Goal: Task Accomplishment & Management: Use online tool/utility

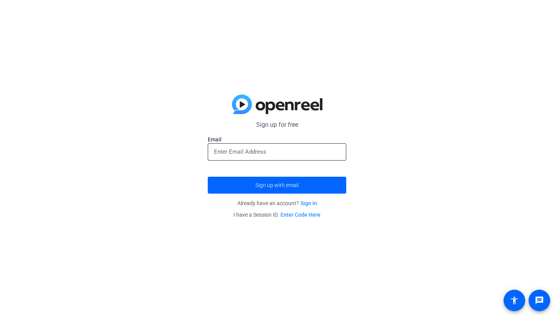
click at [283, 149] on input "email" at bounding box center [277, 151] width 126 height 9
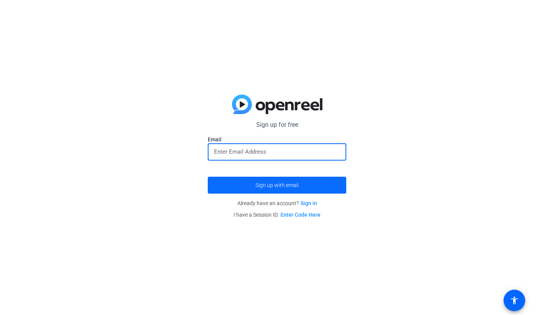
click at [284, 185] on span "Sign up with email" at bounding box center [276, 185] width 43 height 0
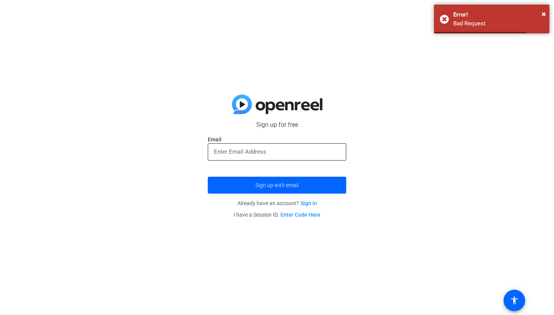
click at [274, 154] on input "email" at bounding box center [277, 151] width 126 height 9
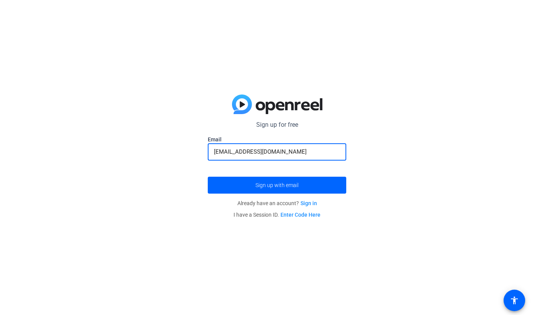
type input "braxtonmiller@suumail.net"
click at [277, 185] on button "Sign up with email" at bounding box center [277, 185] width 138 height 17
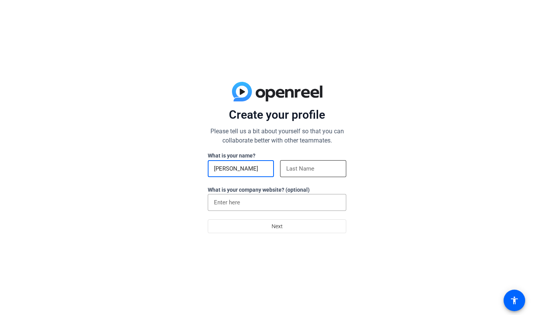
type input "[PERSON_NAME]"
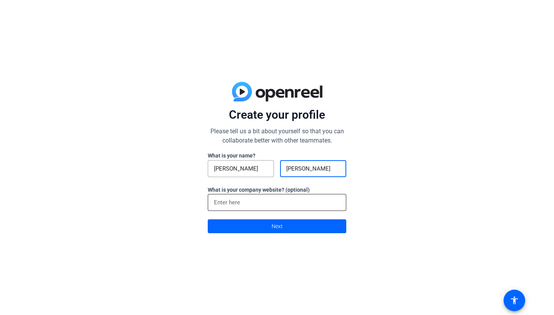
type input "Miller"
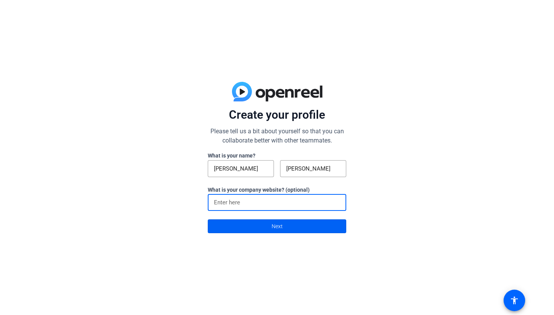
click at [265, 224] on span at bounding box center [277, 226] width 138 height 18
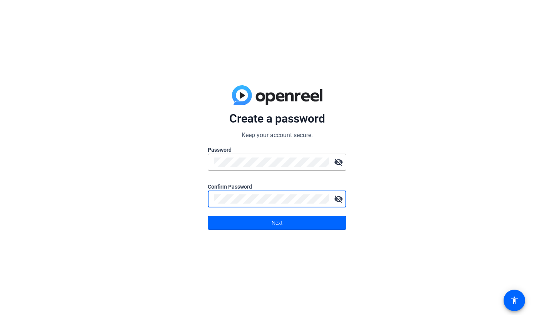
click at [339, 199] on mat-icon "visibility_off" at bounding box center [338, 199] width 15 height 15
click at [338, 162] on mat-icon "visibility_off" at bounding box center [338, 162] width 15 height 15
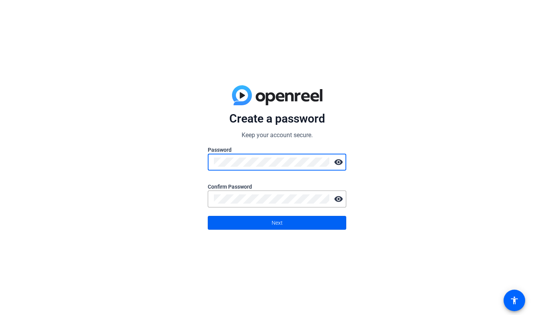
click at [300, 220] on span at bounding box center [277, 223] width 138 height 18
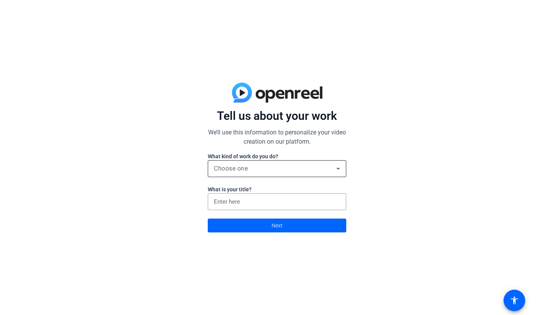
click at [300, 163] on div "Choose one" at bounding box center [277, 168] width 126 height 17
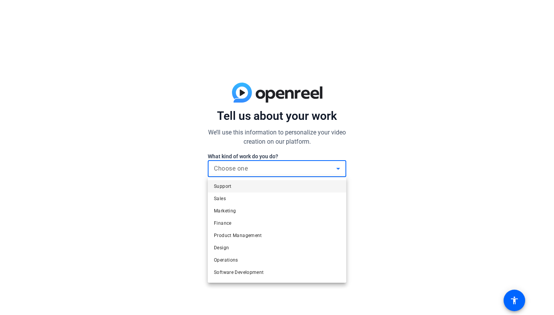
click at [157, 259] on div at bounding box center [277, 157] width 554 height 315
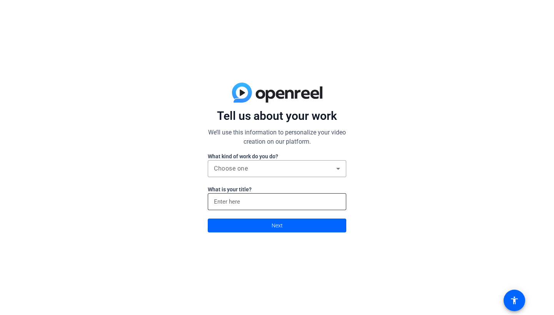
click at [278, 198] on input at bounding box center [277, 201] width 126 height 9
click at [280, 178] on div at bounding box center [277, 181] width 138 height 8
click at [280, 172] on div "Choose one" at bounding box center [275, 168] width 122 height 9
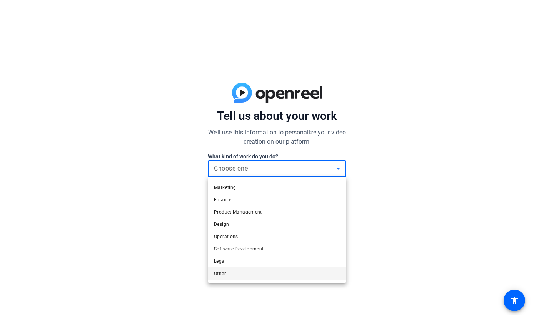
scroll to position [23, 0]
click at [240, 272] on mat-option "Other" at bounding box center [277, 274] width 138 height 12
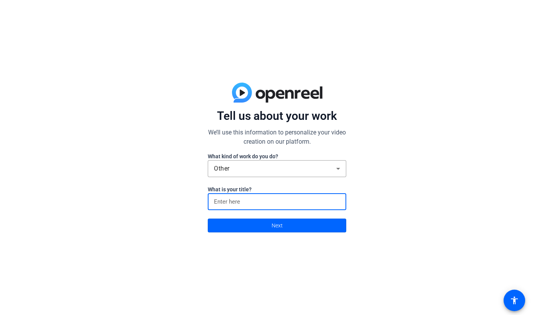
click at [272, 202] on input at bounding box center [277, 201] width 126 height 9
type input "Teacher"
click at [285, 225] on span at bounding box center [277, 226] width 138 height 18
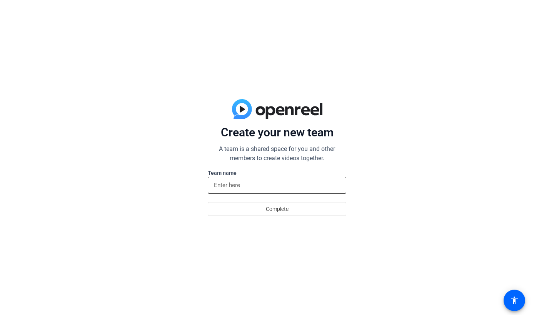
click at [257, 180] on div at bounding box center [277, 185] width 126 height 17
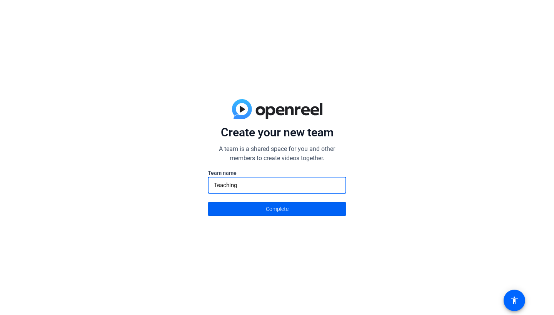
type input "Teaching"
click at [272, 211] on span "Complete" at bounding box center [277, 209] width 23 height 15
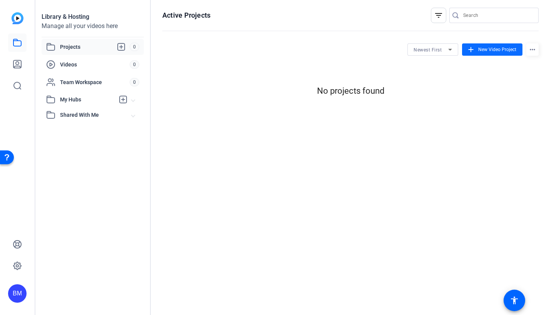
click at [493, 54] on span at bounding box center [492, 49] width 60 height 18
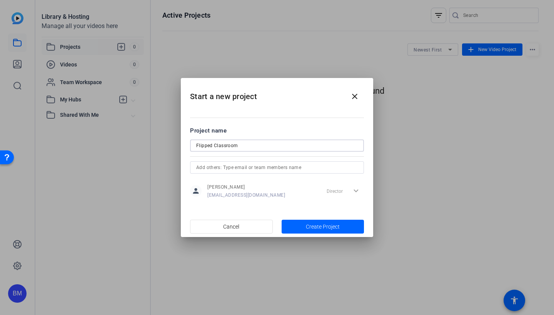
type input "Flipped Classroom"
click at [299, 191] on div "person Braxton Miller braxtonmiller@suumail.net Director expand_more" at bounding box center [277, 191] width 174 height 19
click at [307, 230] on span "Create Project" at bounding box center [323, 227] width 34 height 8
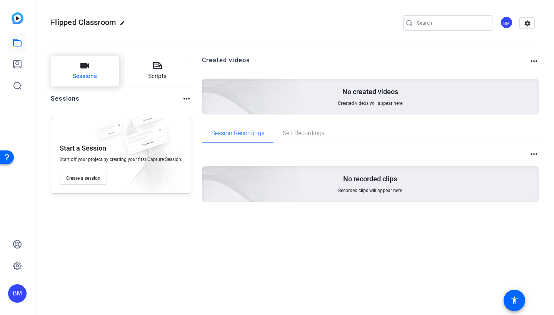
click at [93, 75] on span "Sessions" at bounding box center [85, 76] width 24 height 9
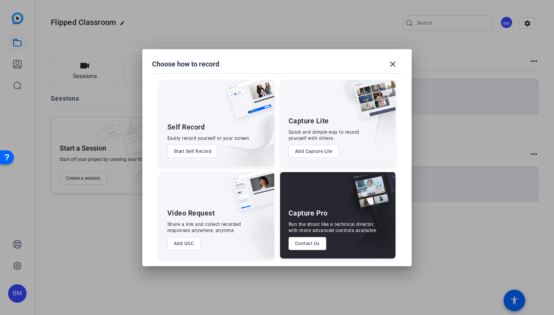
click at [199, 152] on button "Start Self Record" at bounding box center [192, 151] width 51 height 13
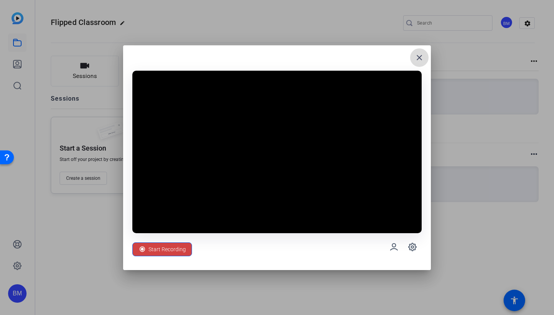
click at [419, 58] on mat-icon "close" at bounding box center [419, 57] width 9 height 9
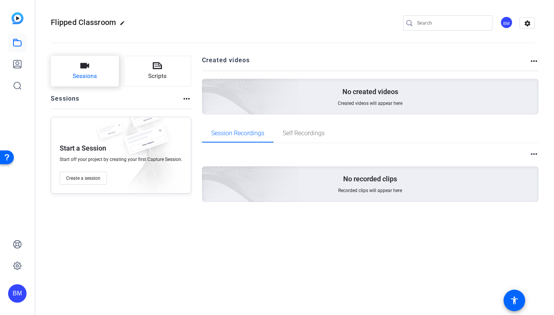
click at [93, 78] on span "Sessions" at bounding box center [85, 76] width 24 height 9
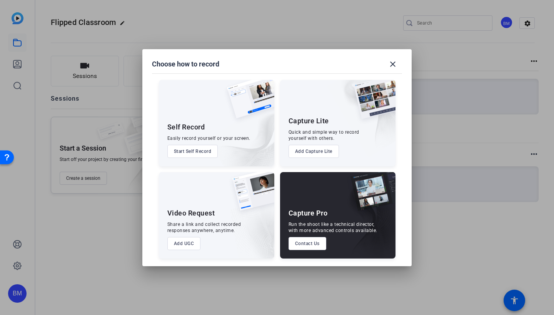
click at [189, 148] on button "Start Self Record" at bounding box center [192, 151] width 51 height 13
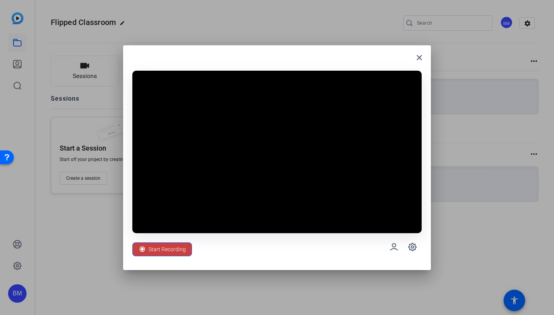
click at [172, 251] on span "Start Recording" at bounding box center [166, 249] width 37 height 15
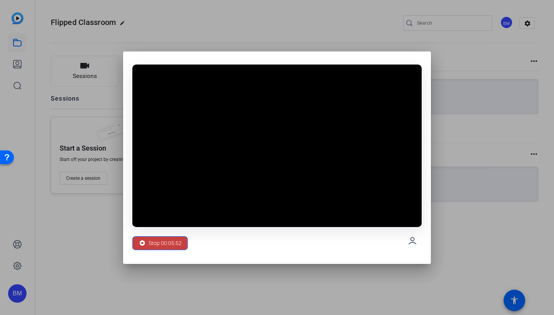
click at [174, 241] on span "Stop 00:05:52" at bounding box center [164, 243] width 33 height 15
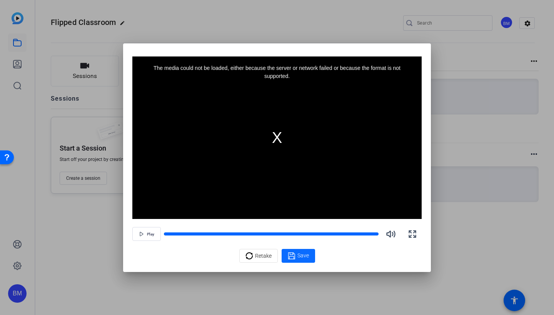
click at [306, 258] on span "Save" at bounding box center [303, 256] width 12 height 8
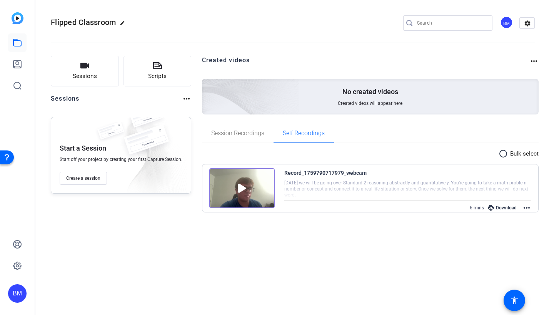
click at [527, 206] on mat-icon "more_horiz" at bounding box center [526, 208] width 9 height 9
click at [420, 249] on div at bounding box center [277, 157] width 554 height 315
click at [502, 207] on div "Download" at bounding box center [502, 208] width 37 height 10
click at [527, 208] on mat-icon "more_horiz" at bounding box center [526, 208] width 9 height 9
click at [389, 285] on div at bounding box center [277, 157] width 554 height 315
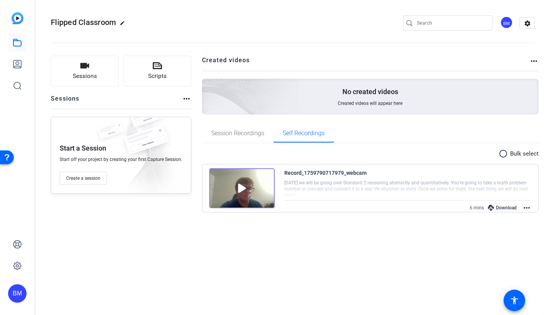
click at [536, 63] on mat-icon "more_horiz" at bounding box center [533, 61] width 9 height 9
click at [535, 60] on div at bounding box center [277, 157] width 554 height 315
click at [258, 182] on img at bounding box center [241, 188] width 65 height 40
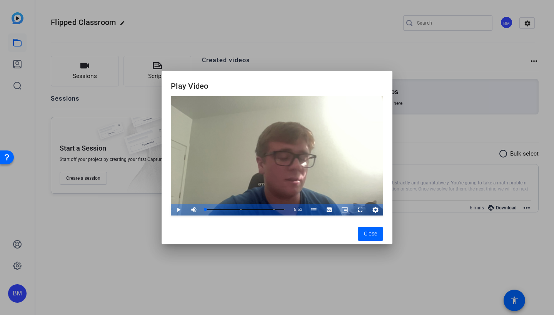
click at [375, 210] on icon "Video Player" at bounding box center [376, 209] width 8 height 9
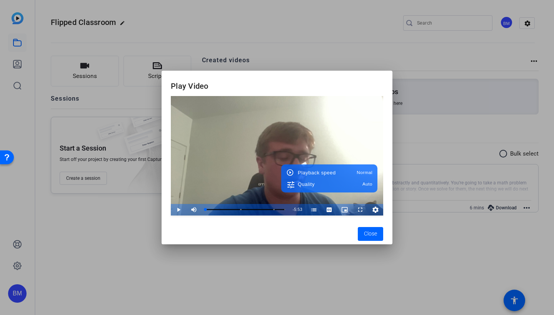
click at [375, 210] on icon "Video Player" at bounding box center [376, 209] width 8 height 9
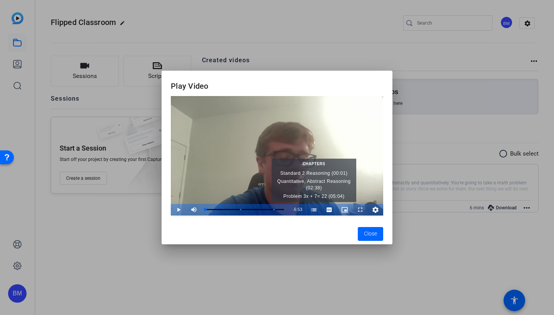
click at [312, 210] on span "Video Player" at bounding box center [313, 210] width 15 height 0
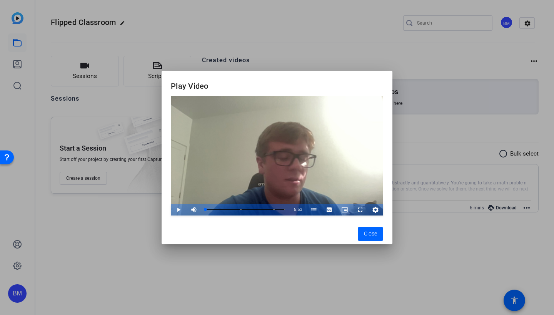
click at [310, 265] on div at bounding box center [277, 157] width 554 height 315
click at [379, 211] on icon "Video Player" at bounding box center [376, 209] width 8 height 9
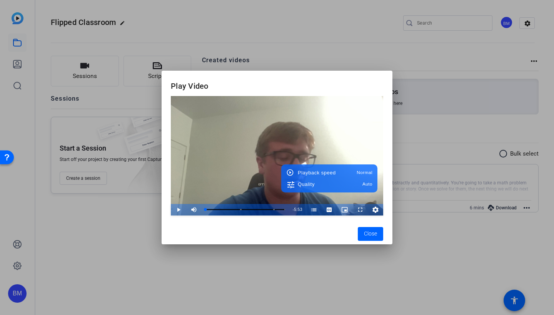
click at [400, 272] on div at bounding box center [277, 157] width 554 height 315
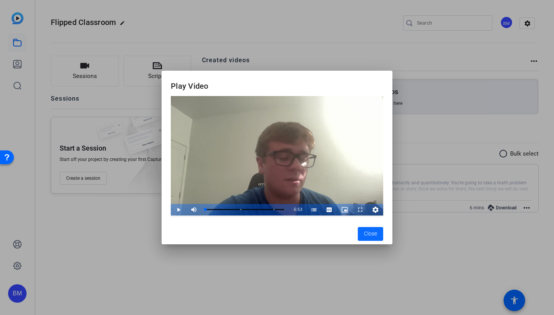
click at [369, 236] on span "Close" at bounding box center [370, 234] width 13 height 8
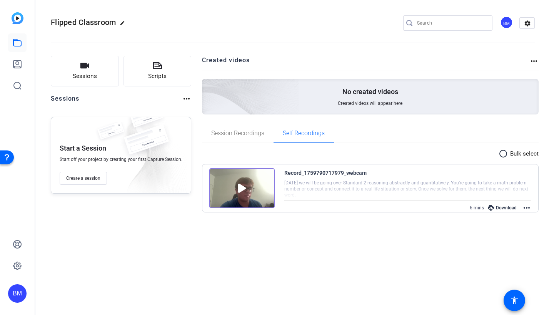
click at [525, 205] on mat-icon "more_horiz" at bounding box center [526, 208] width 9 height 9
click at [245, 132] on div at bounding box center [277, 157] width 554 height 315
click at [242, 133] on span "Session Recordings" at bounding box center [237, 133] width 53 height 6
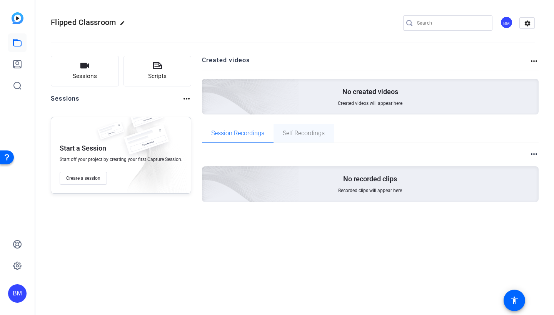
click at [304, 132] on span "Self Recordings" at bounding box center [304, 133] width 42 height 6
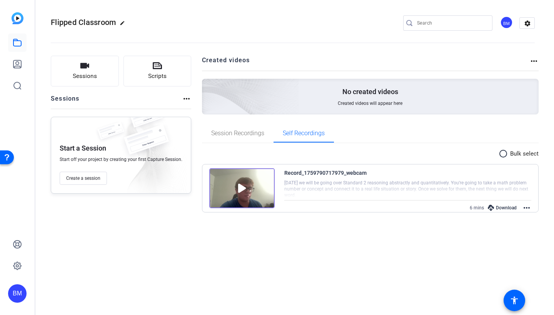
click at [503, 154] on mat-icon "radio_button_unchecked" at bounding box center [505, 153] width 12 height 9
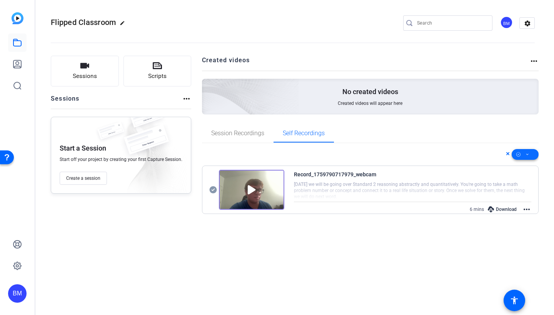
click at [529, 153] on span at bounding box center [525, 154] width 27 height 18
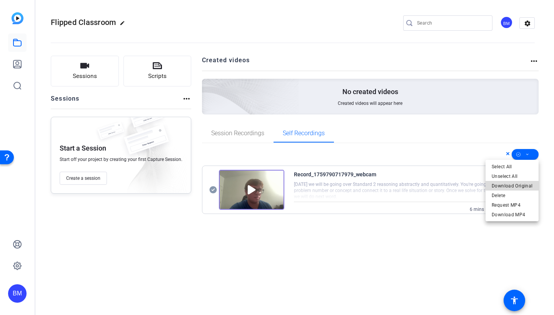
click at [519, 185] on span "Download Original" at bounding box center [512, 186] width 41 height 9
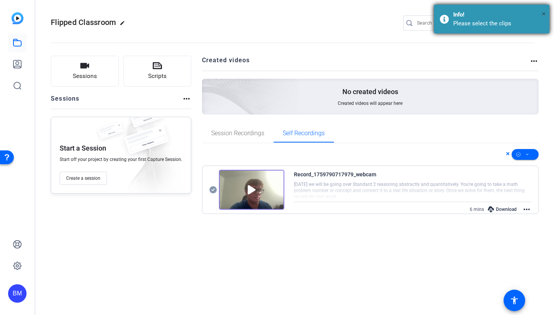
click at [545, 13] on span "×" at bounding box center [544, 13] width 4 height 9
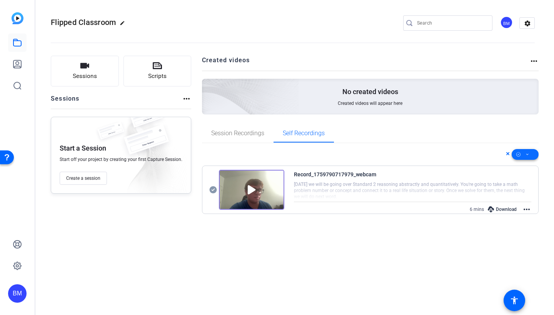
click at [527, 153] on icon at bounding box center [527, 155] width 4 height 10
click at [515, 217] on span "Download MP4" at bounding box center [512, 214] width 41 height 9
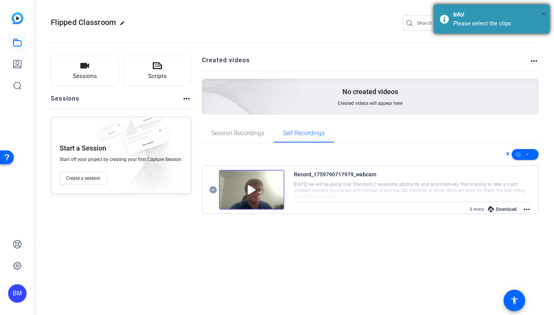
click at [542, 15] on span "×" at bounding box center [544, 13] width 4 height 9
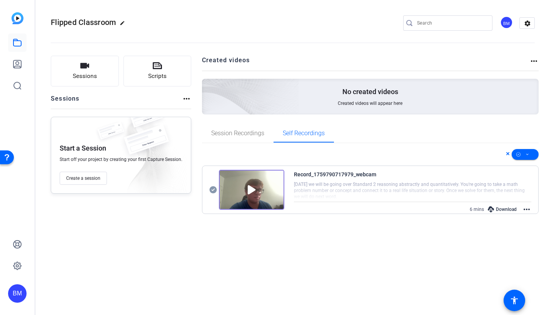
click at [301, 15] on div "Flipped Classroom edit BM settings" at bounding box center [293, 23] width 484 height 58
